Goal: Navigation & Orientation: Find specific page/section

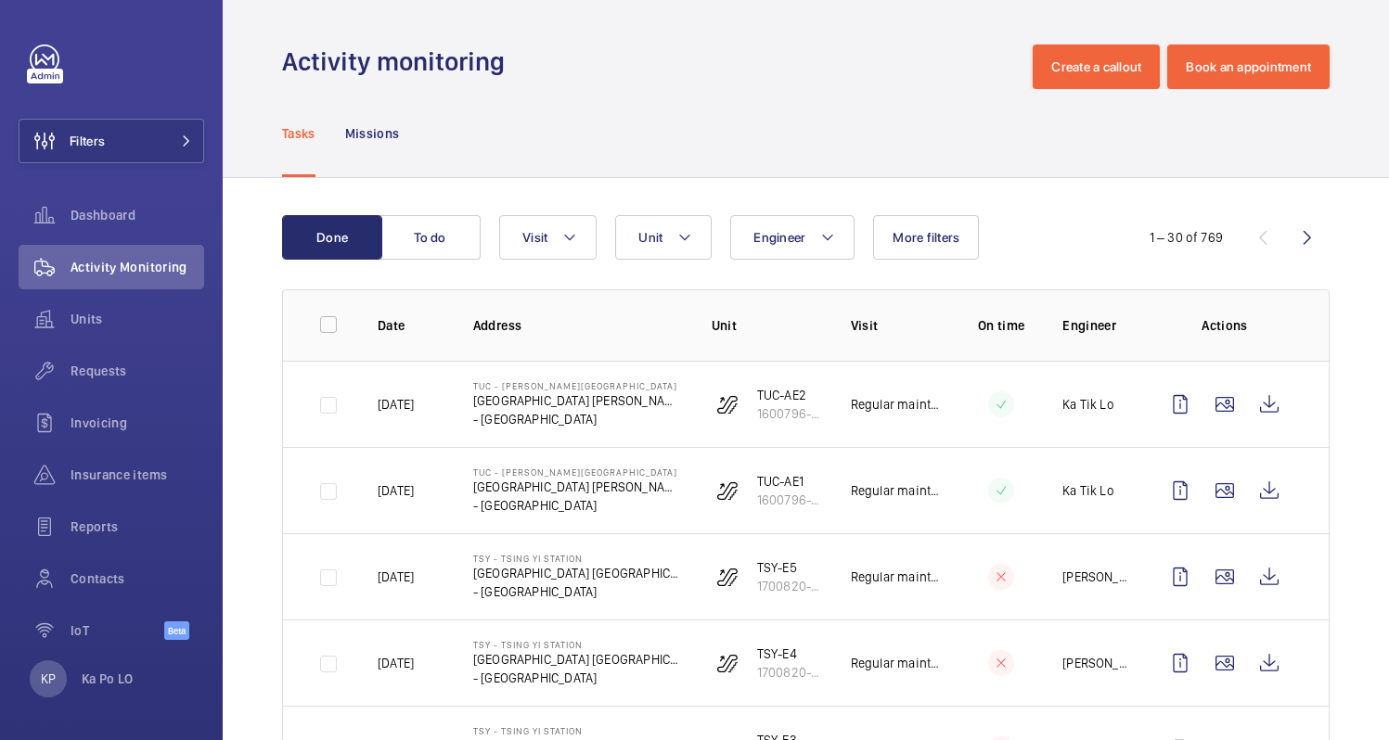
drag, startPoint x: 858, startPoint y: 419, endPoint x: 673, endPoint y: 434, distance: 185.2
click at [682, 434] on td "TUC-AE2 1600796-007" at bounding box center [751, 404] width 139 height 86
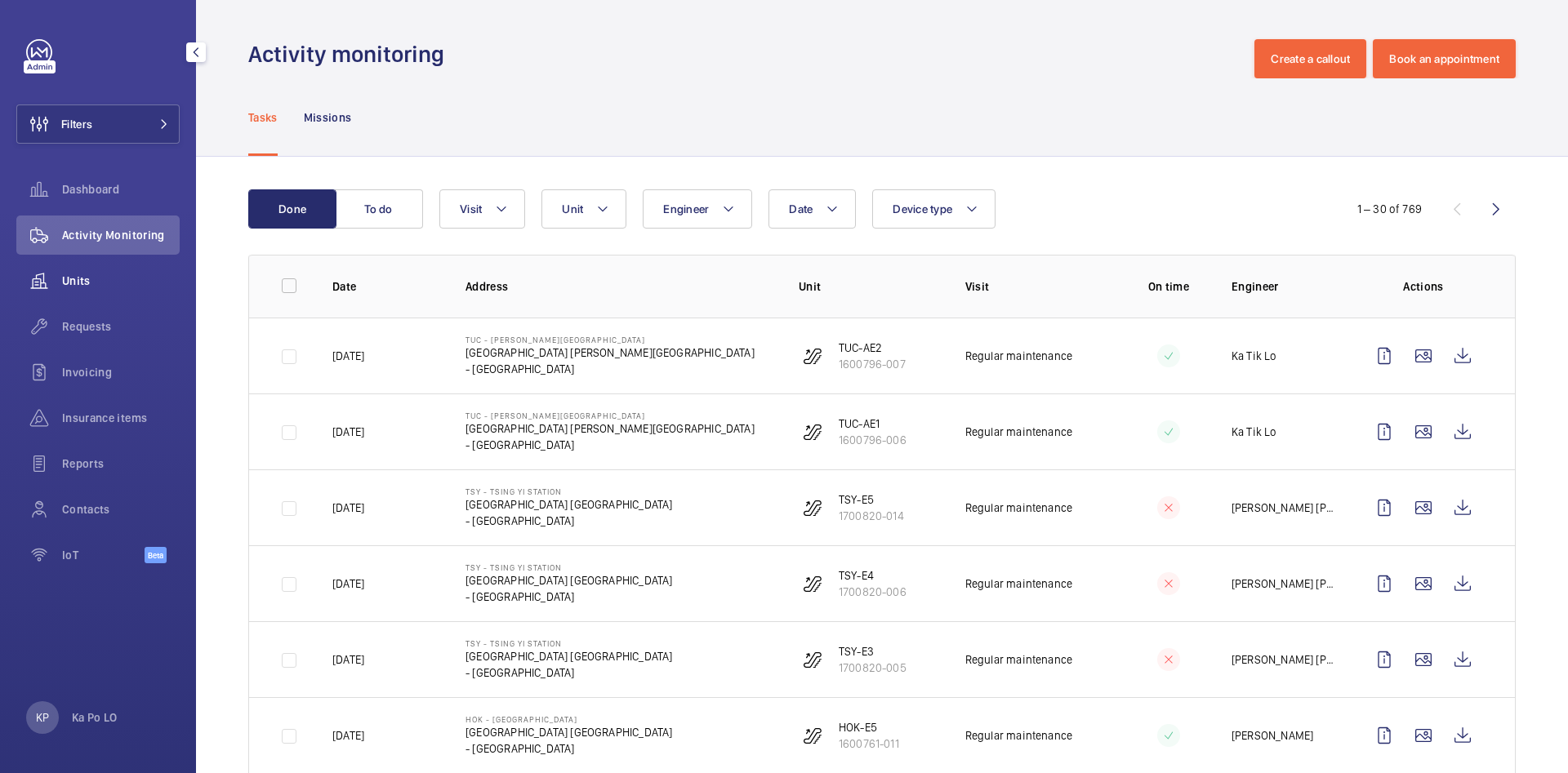
click at [107, 287] on span "Units" at bounding box center [121, 281] width 118 height 17
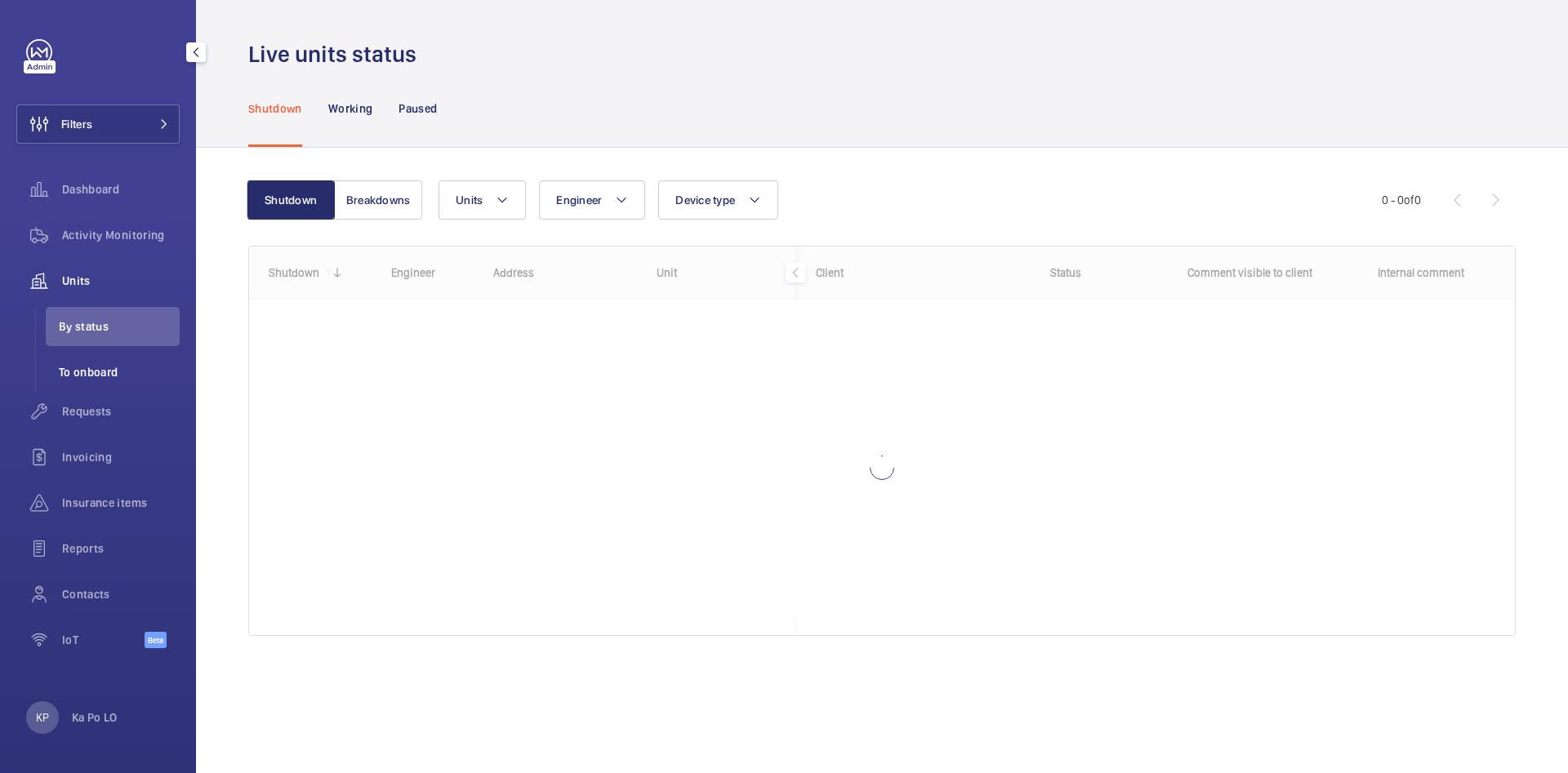
click at [107, 371] on span "To onboard" at bounding box center [119, 372] width 121 height 17
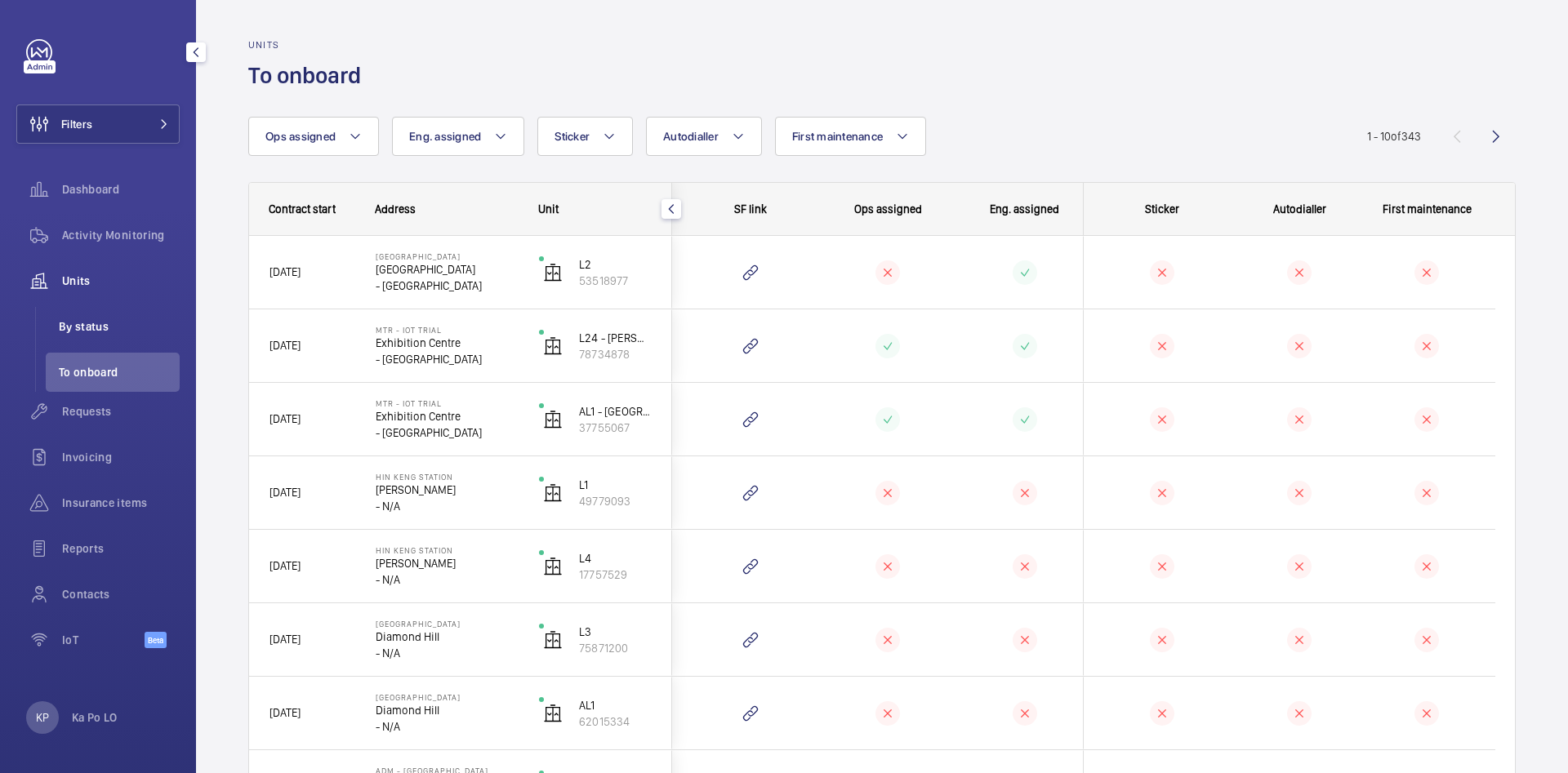
click at [112, 330] on span "By status" at bounding box center [119, 327] width 121 height 17
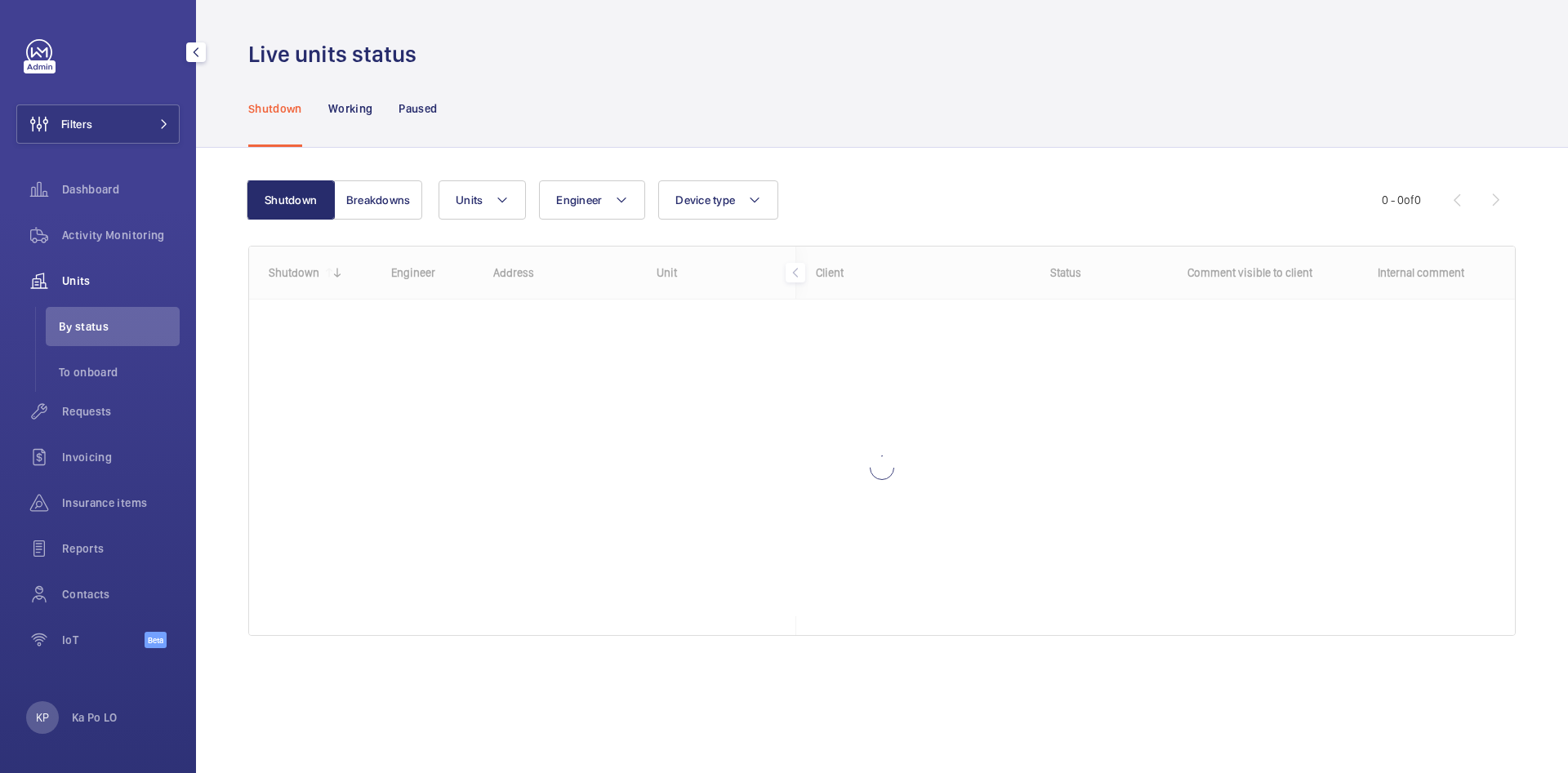
click at [103, 285] on span "Units" at bounding box center [121, 281] width 118 height 17
click at [70, 286] on span "Units" at bounding box center [121, 281] width 118 height 17
